Goal: Transaction & Acquisition: Book appointment/travel/reservation

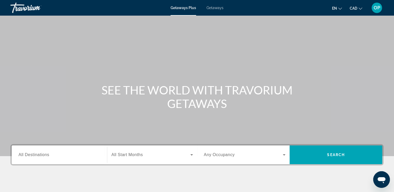
click at [41, 154] on span "All Destinations" at bounding box center [34, 155] width 31 height 4
click at [41, 154] on input "Destination All Destinations" at bounding box center [60, 155] width 82 height 6
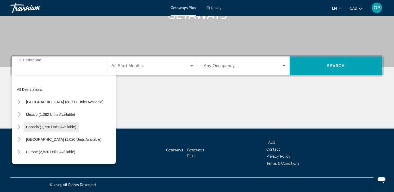
click at [62, 127] on span "Canada (1,728 units available)" at bounding box center [51, 127] width 50 height 4
type input "**********"
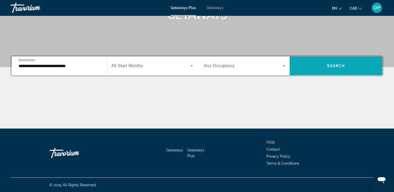
click at [337, 66] on span "Search" at bounding box center [336, 66] width 18 height 4
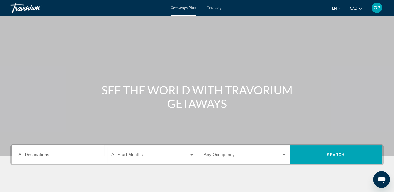
click at [63, 158] on div "Search widget" at bounding box center [60, 155] width 82 height 15
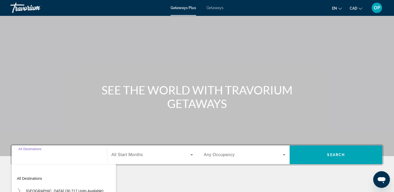
scroll to position [89, 0]
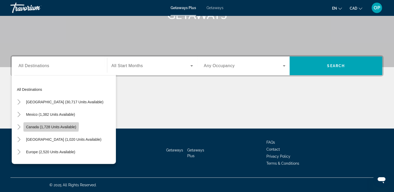
click at [44, 125] on span "Canada (1,728 units available)" at bounding box center [51, 127] width 50 height 4
type input "**********"
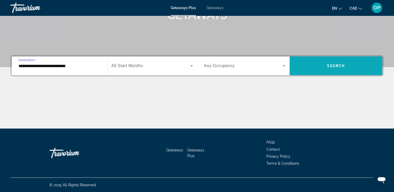
click at [334, 65] on span "Search" at bounding box center [336, 66] width 18 height 4
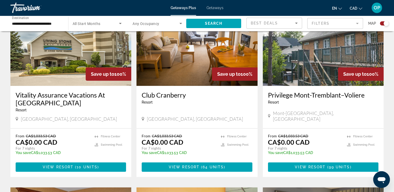
scroll to position [235, 0]
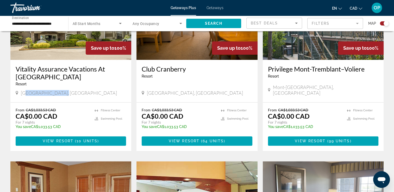
drag, startPoint x: 25, startPoint y: 93, endPoint x: 61, endPoint y: 94, distance: 36.0
click at [61, 94] on span "Collingwood, Canada" at bounding box center [69, 93] width 96 height 6
drag, startPoint x: 30, startPoint y: 115, endPoint x: 58, endPoint y: 121, distance: 28.7
click at [58, 121] on div "From CA$1,033.53 CAD CA$0.00 CAD For 7 nights You save CA$1,033.53 CAD temp" at bounding box center [53, 120] width 74 height 25
drag, startPoint x: 279, startPoint y: 92, endPoint x: 308, endPoint y: 93, distance: 28.7
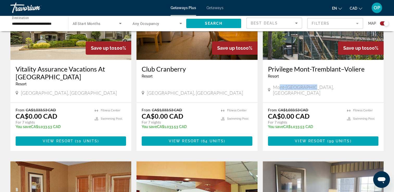
click at [308, 93] on span "Mont-Tremblant, Canada" at bounding box center [326, 89] width 106 height 11
drag, startPoint x: 308, startPoint y: 93, endPoint x: 309, endPoint y: 124, distance: 31.3
click at [309, 124] on div "From CA$1,033.53 CAD CA$0.00 CAD For 7 nights You save CA$1,033.53 CAD temp" at bounding box center [305, 120] width 74 height 25
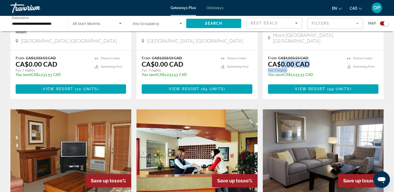
scroll to position [391, 0]
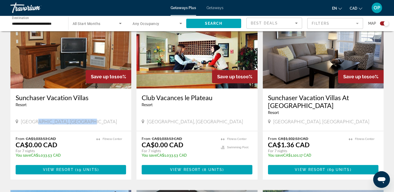
drag, startPoint x: 36, startPoint y: 114, endPoint x: 81, endPoint y: 114, distance: 44.8
click at [81, 119] on div "Fairmont Hot Springs, Canada" at bounding box center [71, 122] width 110 height 6
drag, startPoint x: 27, startPoint y: 135, endPoint x: 59, endPoint y: 146, distance: 34.0
click at [59, 146] on div "From CA$1,033.53 CAD CA$0.00 CAD For 7 nights You save CA$1,033.53 CAD temp" at bounding box center [54, 149] width 76 height 25
drag, startPoint x: 59, startPoint y: 146, endPoint x: 84, endPoint y: 147, distance: 25.1
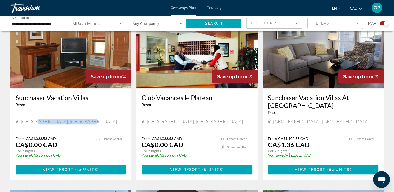
click at [84, 153] on p "You save CA$1,033.53 CAD" at bounding box center [54, 155] width 76 height 4
drag, startPoint x: 32, startPoint y: 131, endPoint x: 51, endPoint y: 131, distance: 19.5
click at [51, 137] on span "CA$1,033.53 CAD" at bounding box center [41, 139] width 30 height 4
drag, startPoint x: 51, startPoint y: 131, endPoint x: 58, endPoint y: 138, distance: 10.0
click at [58, 138] on div "From CA$1,033.53 CAD CA$0.00 CAD For 7 nights You save CA$1,033.53 CAD temp" at bounding box center [54, 149] width 76 height 25
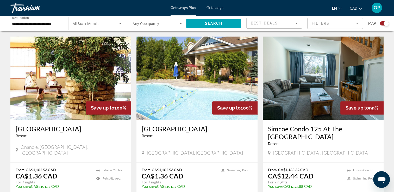
scroll to position [677, 0]
